Goal: Information Seeking & Learning: Learn about a topic

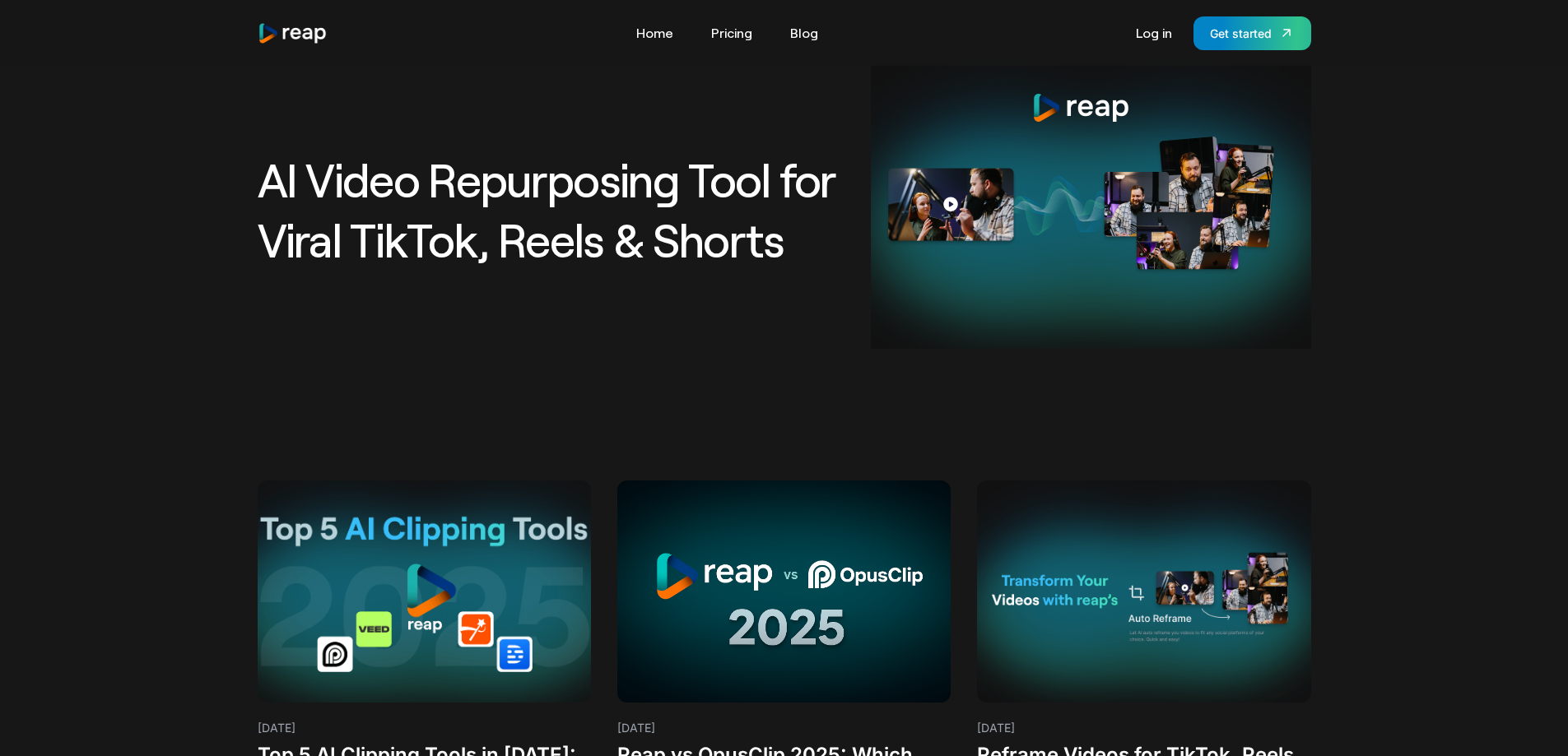
scroll to position [181, 0]
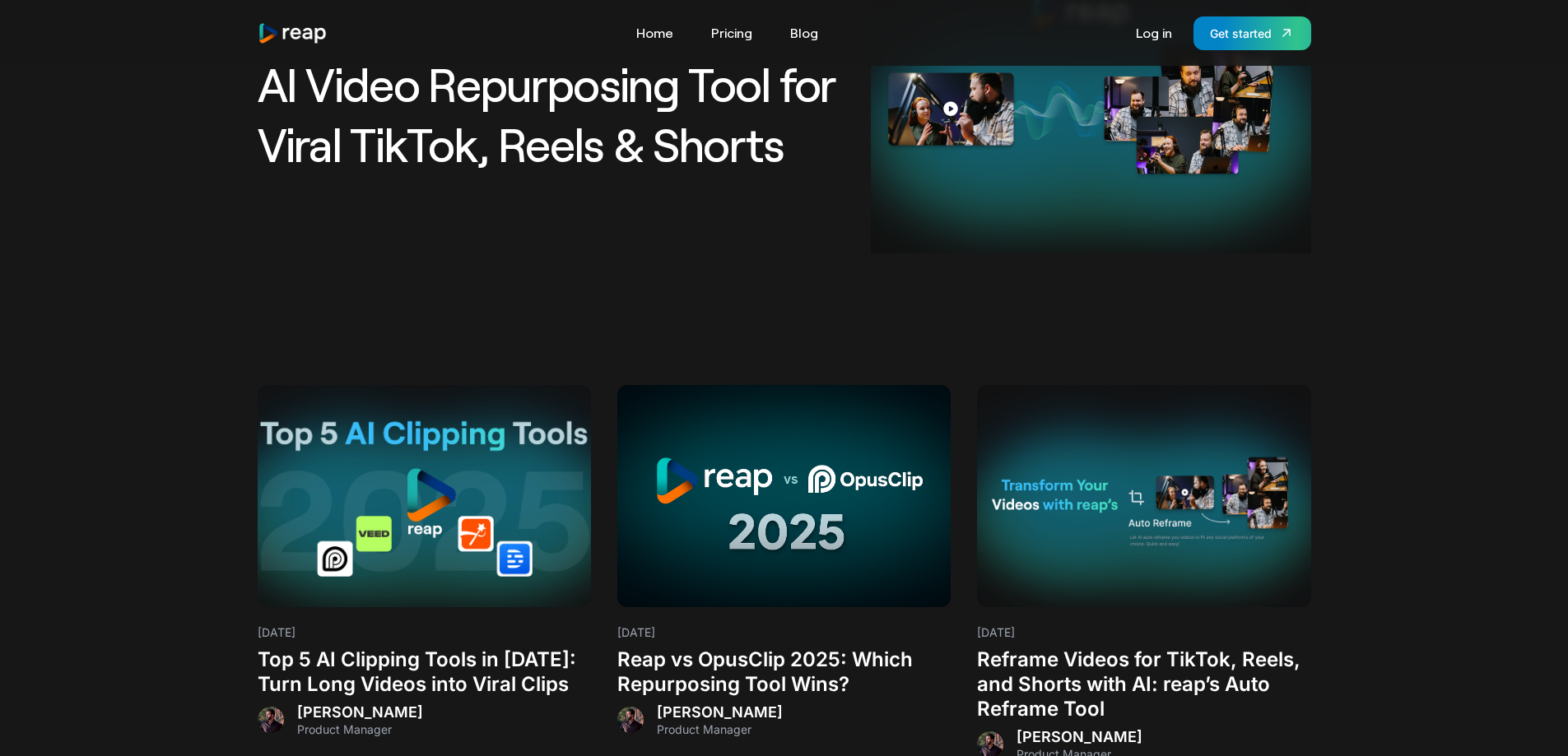
click at [678, 685] on h3 "Reap vs OpusClip 2025: Which Repurposing Tool Wins?" at bounding box center [784, 672] width 333 height 50
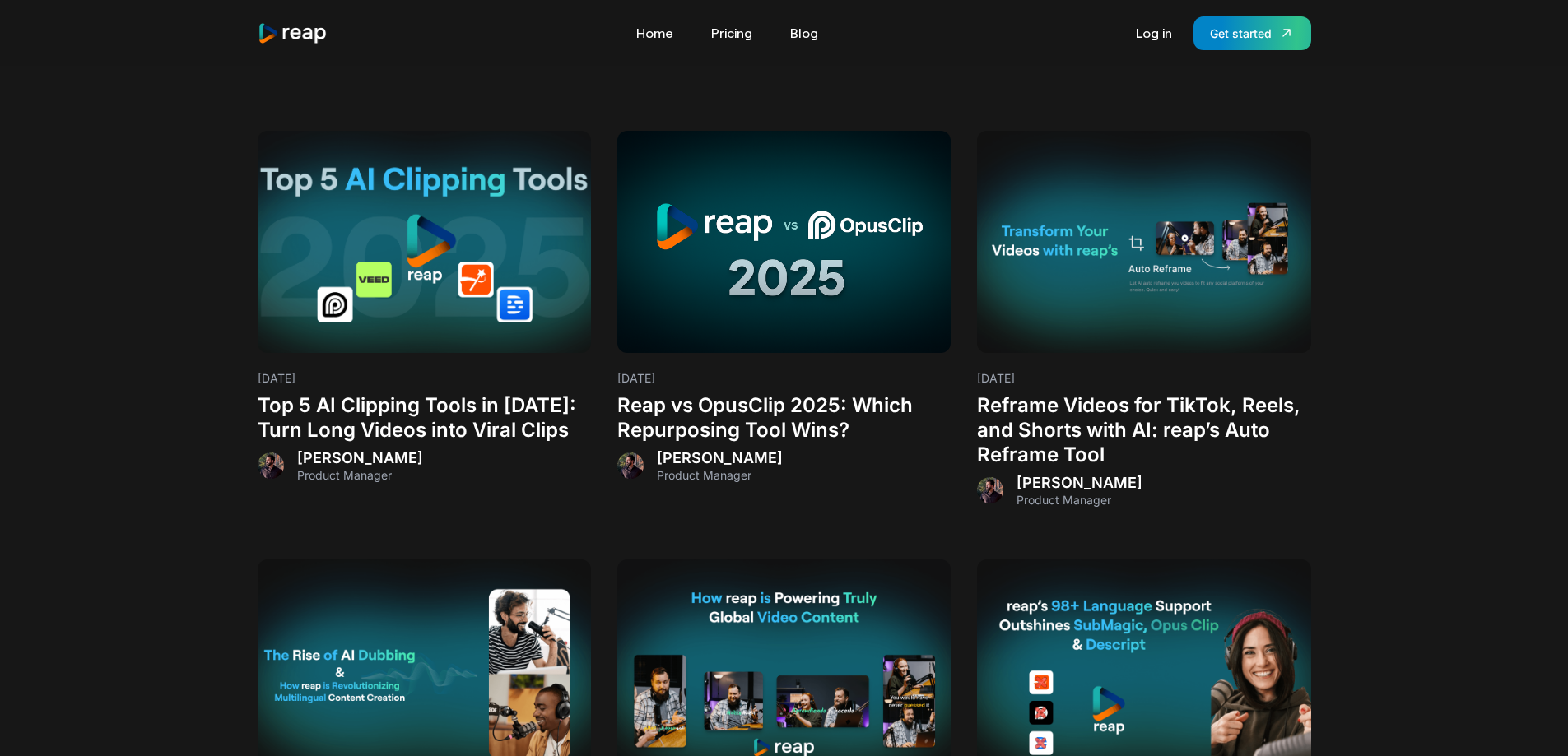
scroll to position [388, 0]
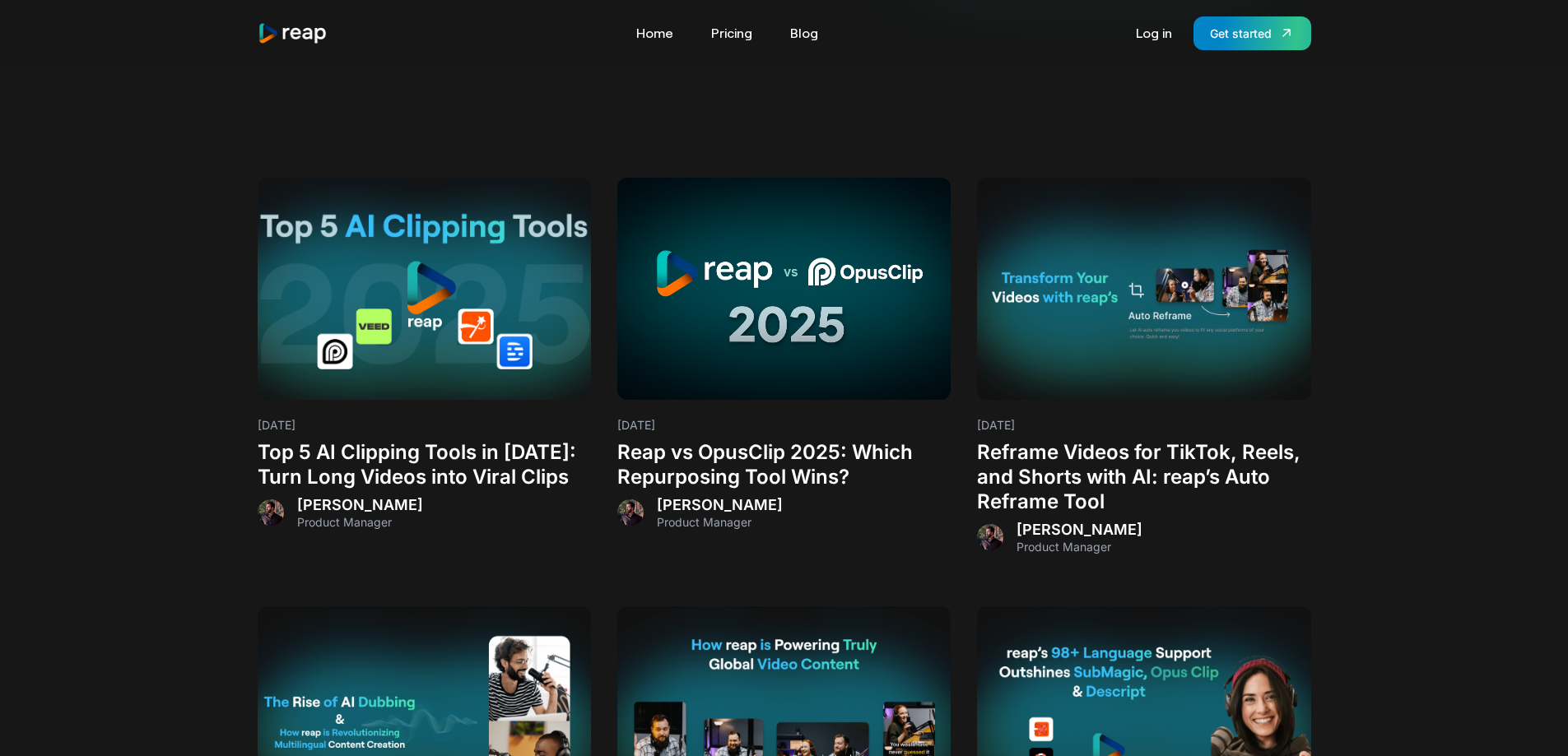
click at [390, 460] on h3 "Top 5 AI Clipping Tools in 2025: Turn Long Videos into Viral Clips" at bounding box center [424, 465] width 333 height 50
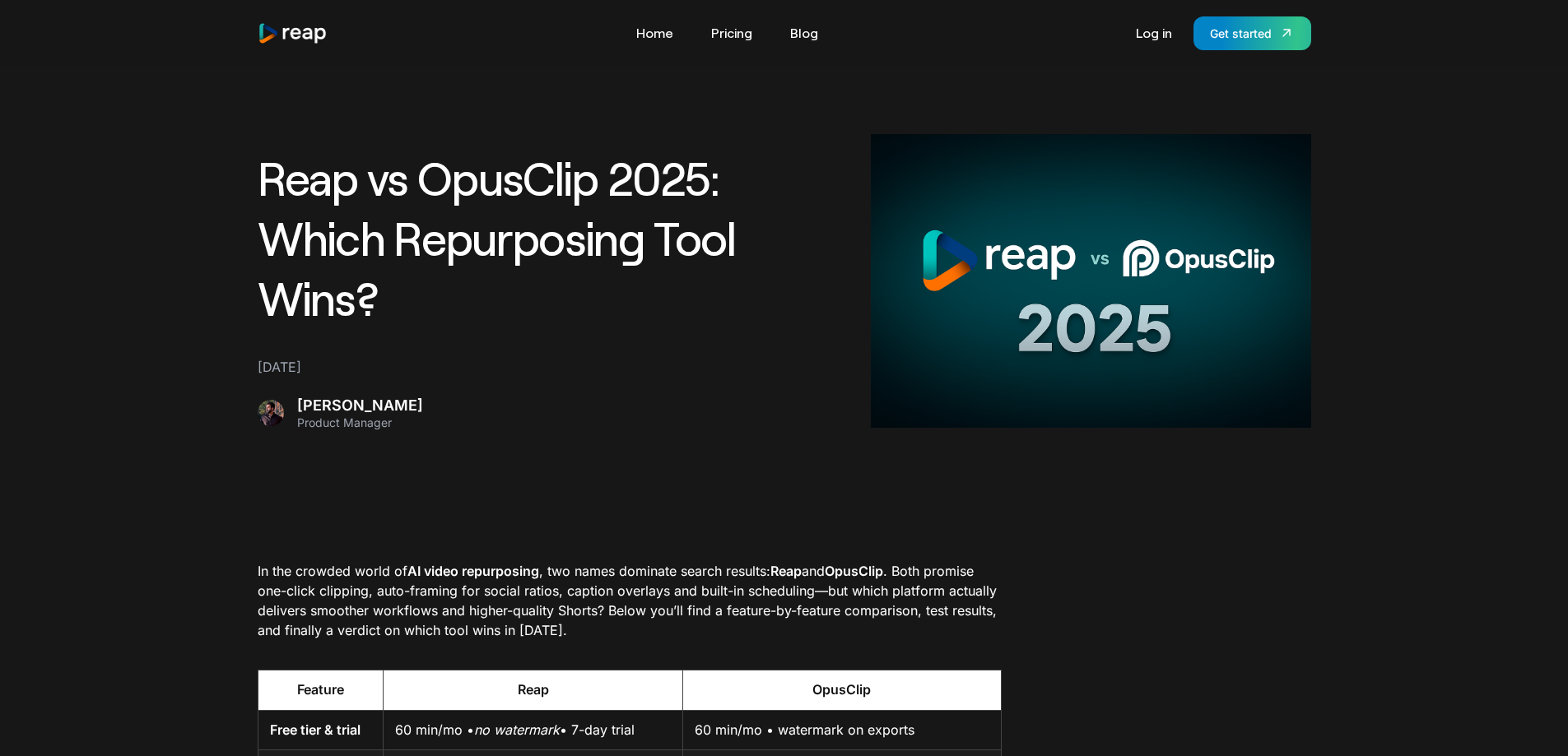
click at [361, 178] on h1 "Reap vs OpusClip 2025: Which Repurposing Tool Wins?" at bounding box center [553, 237] width 593 height 179
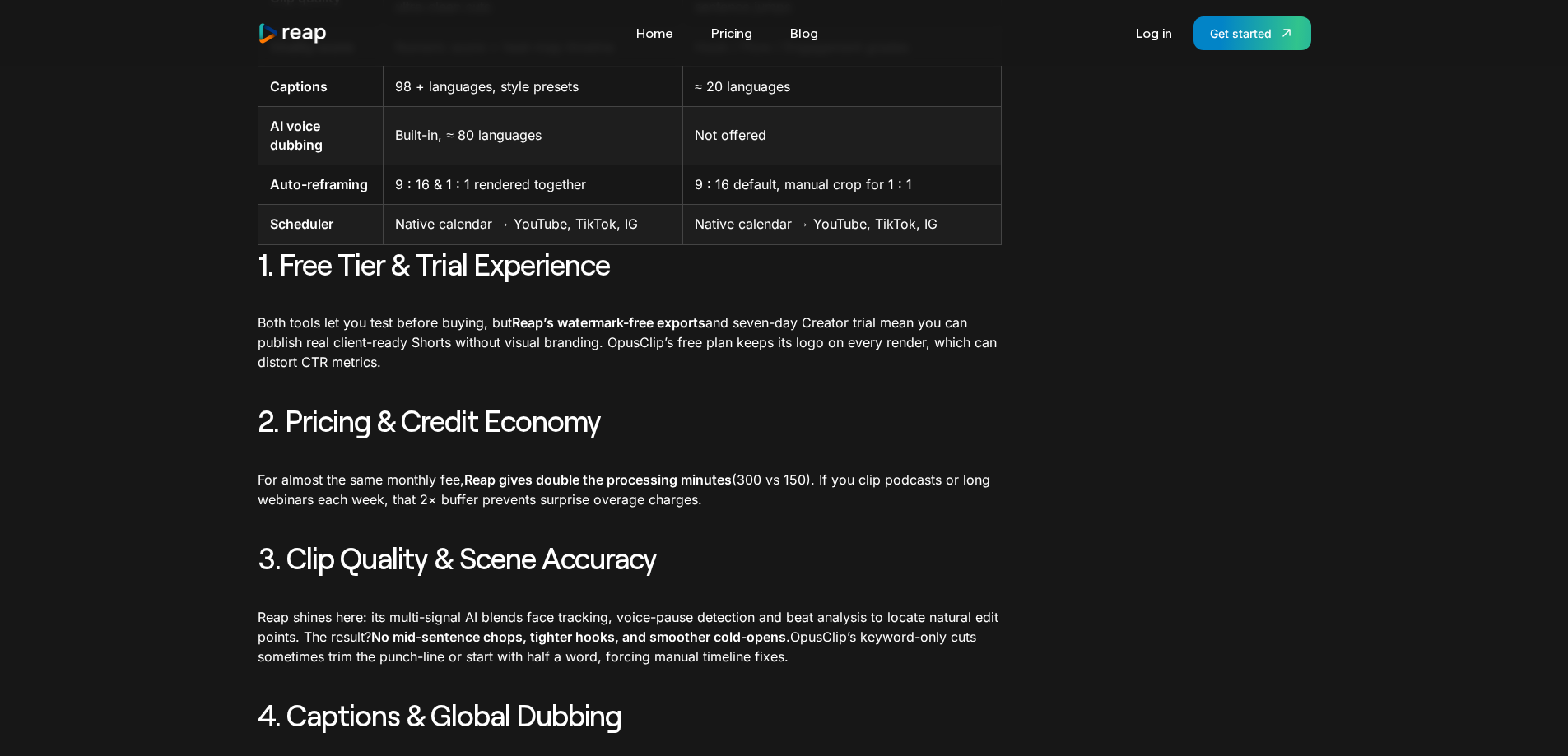
scroll to position [849, 0]
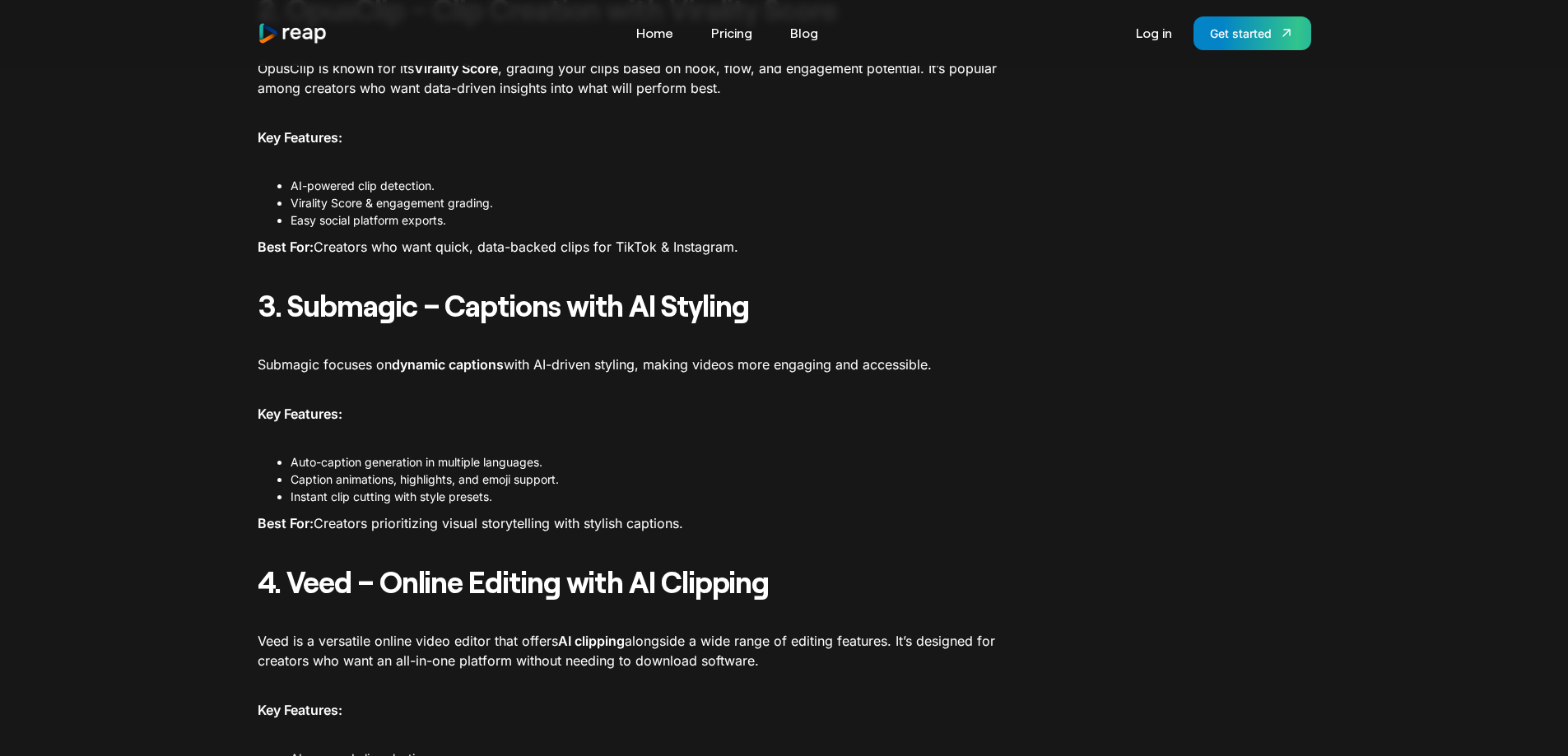
scroll to position [1137, 0]
click at [935, 274] on div "In the fast-paced world of short-form content, AI clipping tools have become es…" at bounding box center [629, 410] width 744 height 1973
click at [507, 303] on strong "3. Submagic – Captions with AI Styling" at bounding box center [503, 304] width 492 height 35
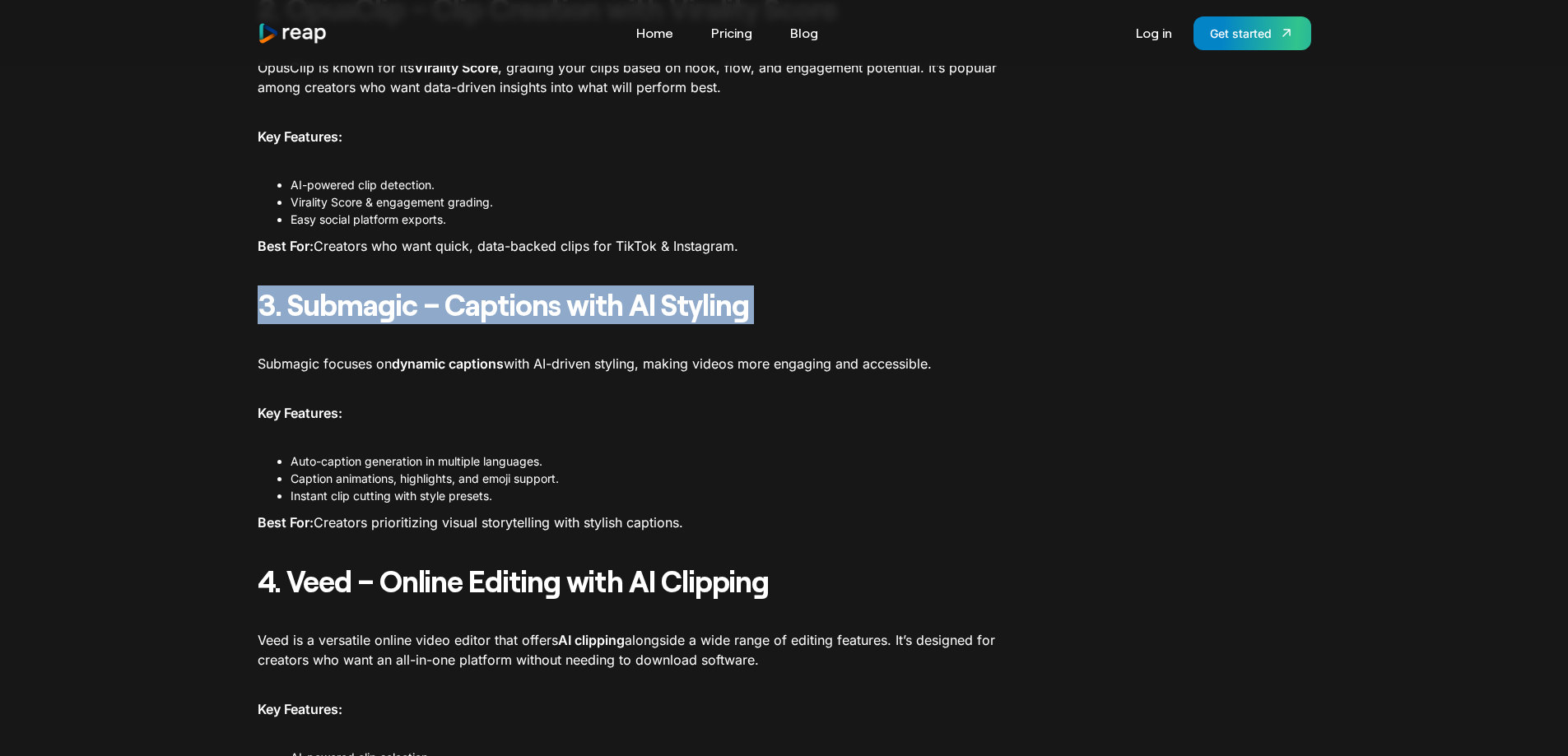
click at [507, 303] on strong "3. Submagic – Captions with AI Styling" at bounding box center [503, 304] width 492 height 35
click at [1015, 297] on div "Top 5 AI Clipping Tools in 2025: Turn Long Videos into Viral Clips August 8, 20…" at bounding box center [784, 370] width 1054 height 2753
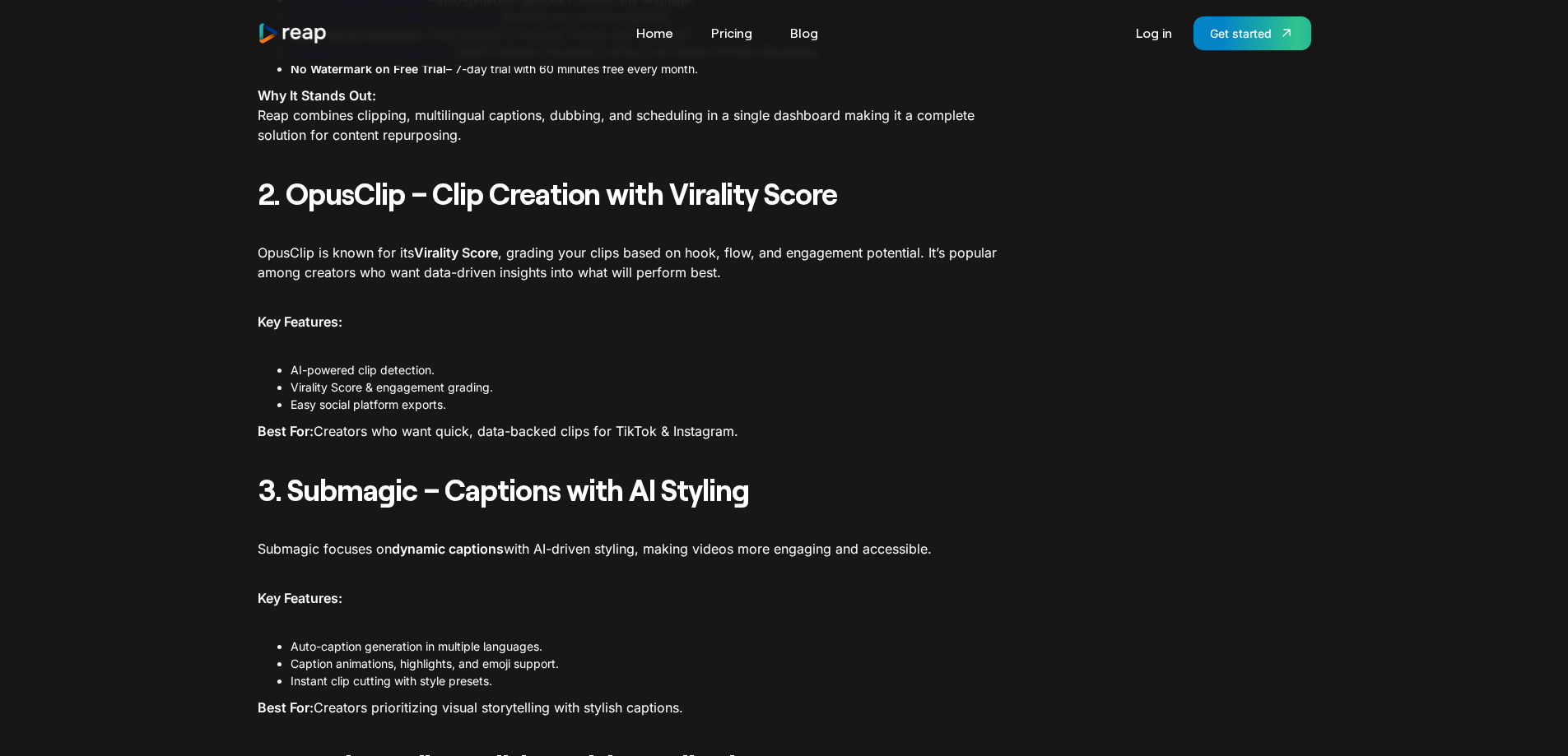
scroll to position [951, 0]
